Goal: Information Seeking & Learning: Learn about a topic

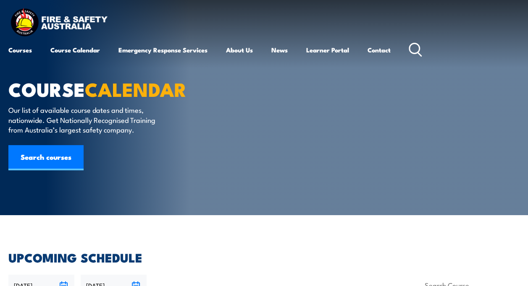
click at [417, 48] on icon at bounding box center [415, 50] width 13 height 14
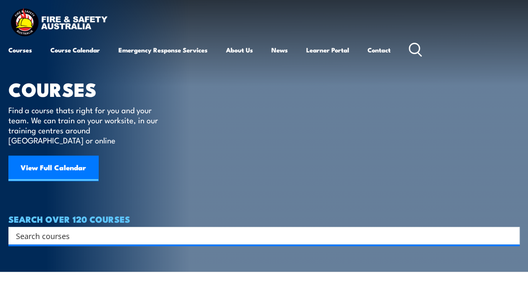
click at [60, 230] on input "Search input" at bounding box center [258, 236] width 485 height 13
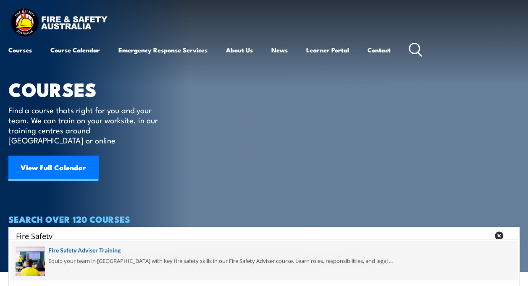
type input "Fire Safety"
click at [107, 250] on span at bounding box center [264, 260] width 506 height 39
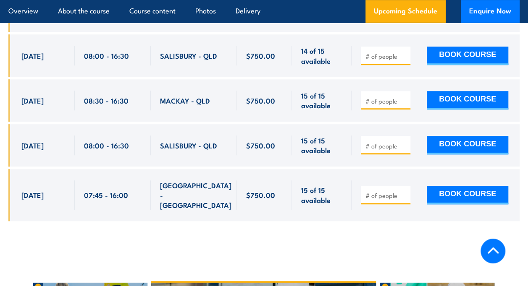
scroll to position [2057, 0]
